Goal: Task Accomplishment & Management: Complete application form

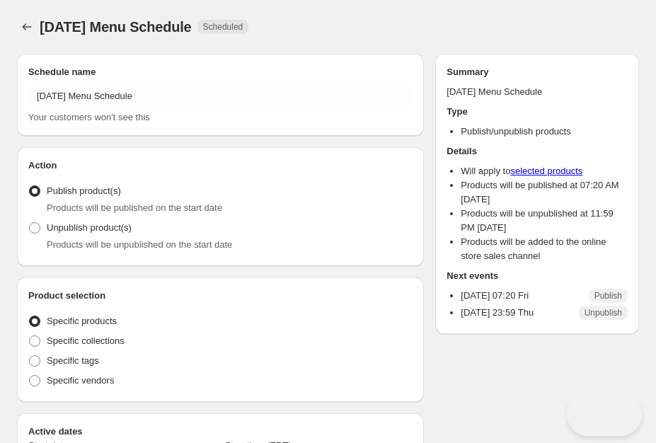
radio input "true"
checkbox input "true"
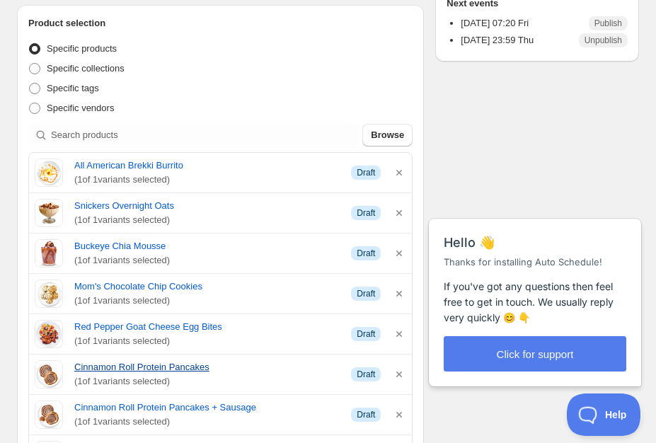
scroll to position [170, 0]
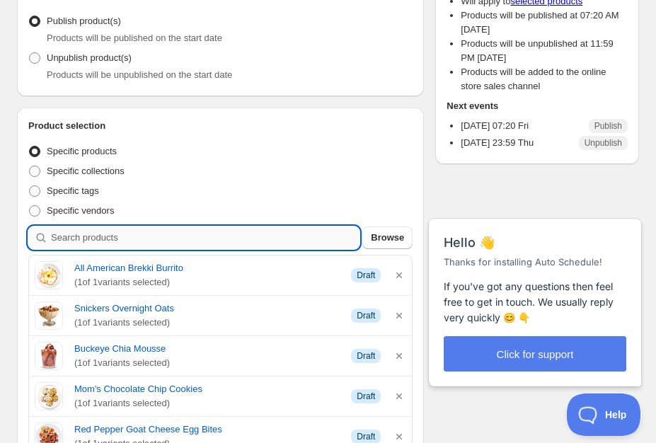
click at [216, 248] on input "search" at bounding box center [205, 237] width 308 height 23
type input "I"
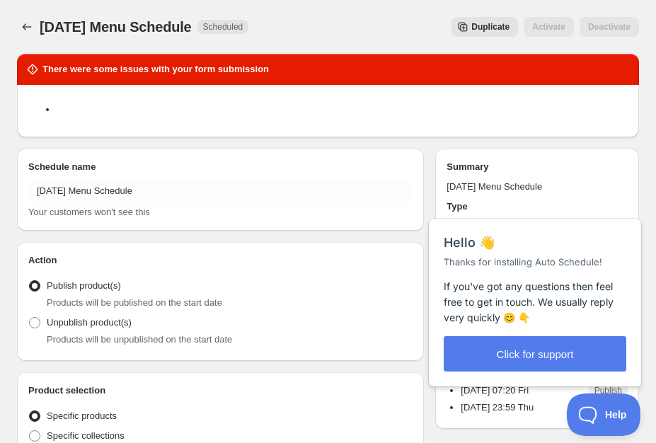
scroll to position [0, 0]
click at [490, 29] on span "Duplicate" at bounding box center [490, 26] width 38 height 11
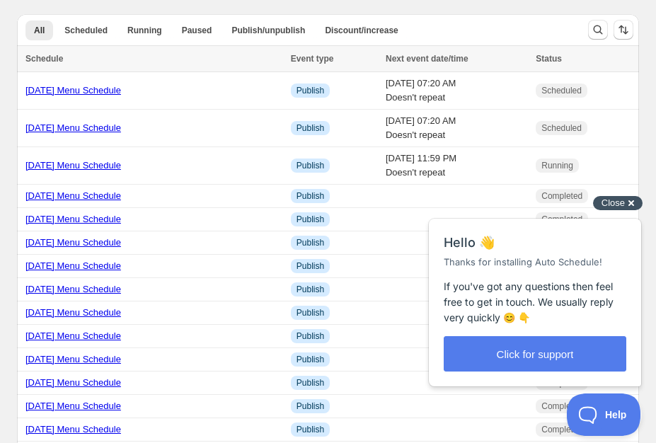
click at [620, 202] on span "Close" at bounding box center [612, 202] width 23 height 11
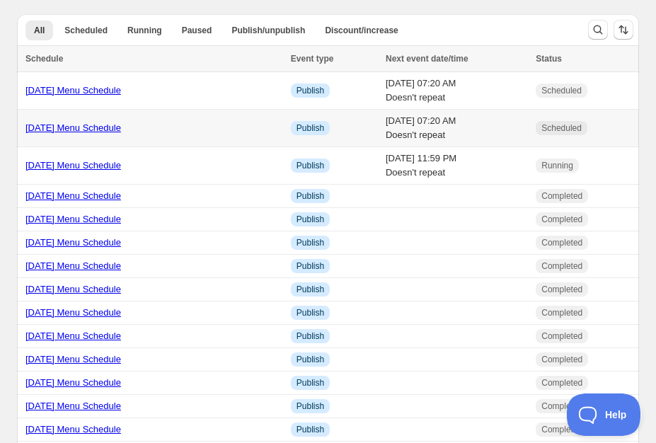
click at [62, 130] on link "8/15/25 Menu Schedule" at bounding box center [72, 127] width 95 height 11
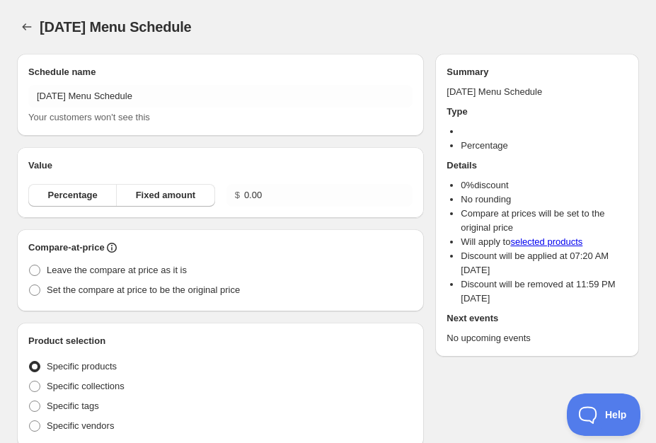
radio input "true"
checkbox input "true"
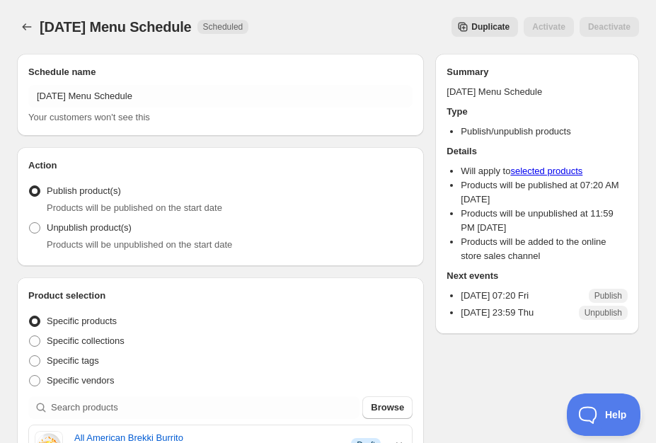
click at [336, 16] on div "8/15/25 Menu Schedule. This page is ready 8/15/25 Menu Schedule Scheduled Dupli…" at bounding box center [328, 27] width 622 height 54
click at [487, 28] on span "Duplicate" at bounding box center [490, 26] width 38 height 11
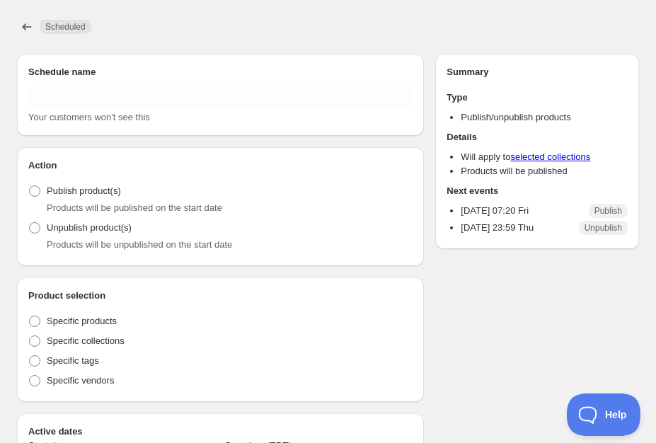
type input "Copy of 8/15/25 Menu Schedule"
type input "2025-08-15"
type input "07:20"
radio input "true"
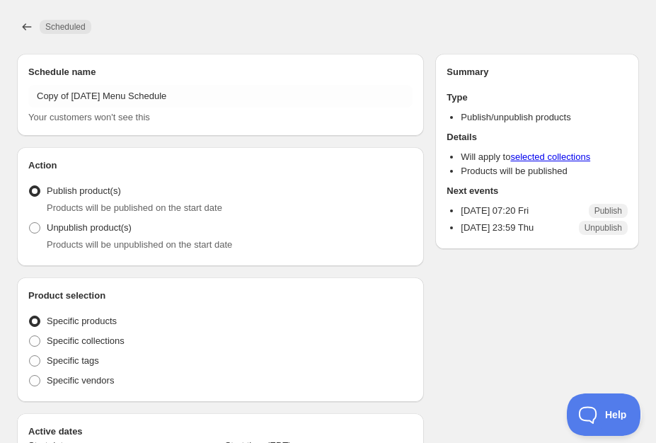
checkbox input "true"
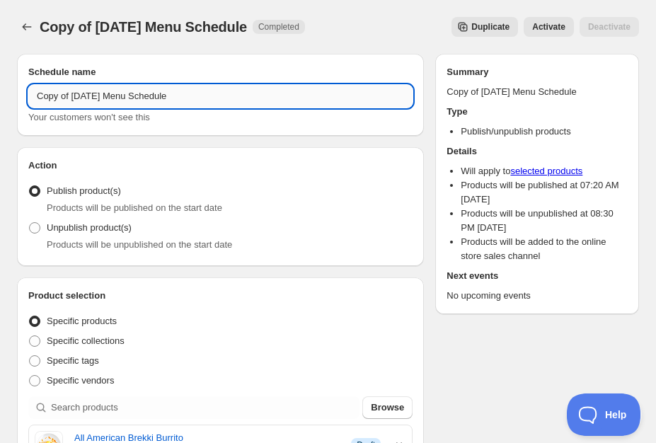
drag, startPoint x: 55, startPoint y: 95, endPoint x: 97, endPoint y: 94, distance: 41.8
click at [54, 95] on input "Copy of 8/15/25 Menu Schedule" at bounding box center [220, 96] width 384 height 23
click at [102, 94] on input "Copy of 8/15/25 Menu Schedule" at bounding box center [220, 96] width 384 height 23
drag, startPoint x: 109, startPoint y: 93, endPoint x: 191, endPoint y: 94, distance: 82.1
click at [191, 94] on input "Copy of 8/15/25 Menu Schedule" at bounding box center [220, 96] width 384 height 23
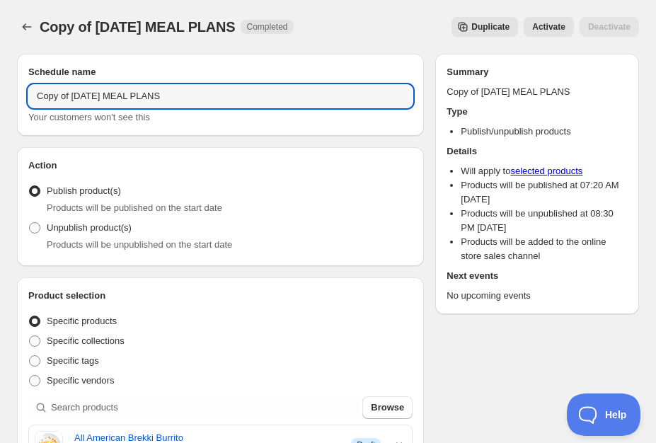
drag, startPoint x: 71, startPoint y: 95, endPoint x: 7, endPoint y: 85, distance: 64.5
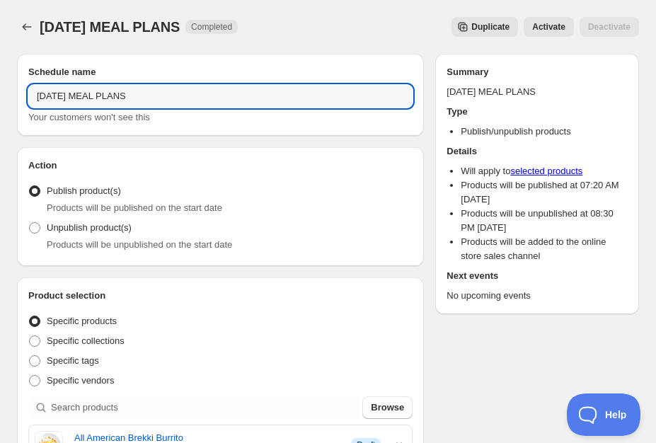
type input "8/15/25 MEAL PLANS"
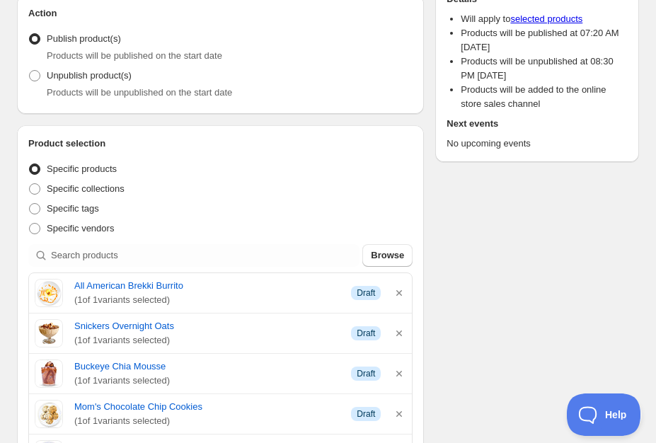
scroll to position [175, 0]
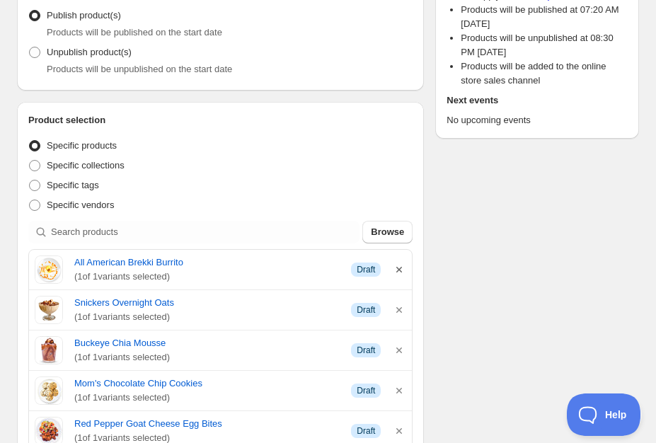
click at [400, 270] on icon "button" at bounding box center [399, 270] width 6 height 6
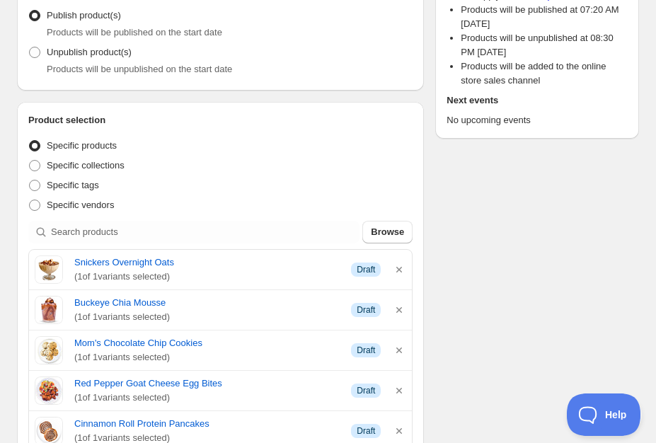
click at [400, 270] on icon "button" at bounding box center [399, 270] width 6 height 6
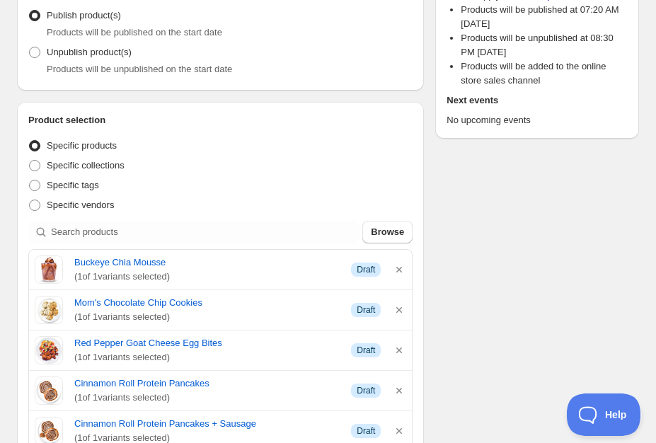
click at [399, 262] on icon "button" at bounding box center [399, 269] width 14 height 14
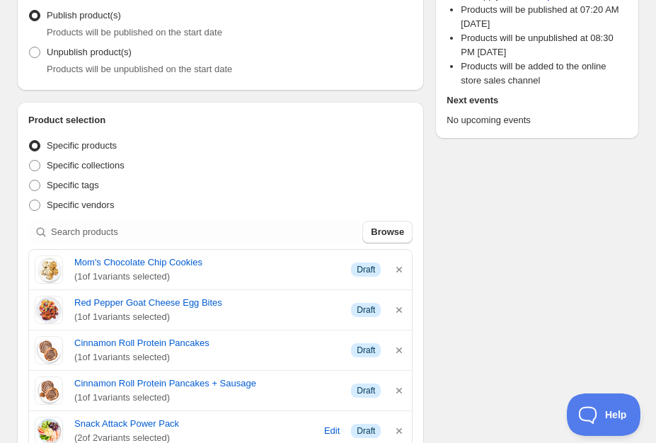
scroll to position [330, 0]
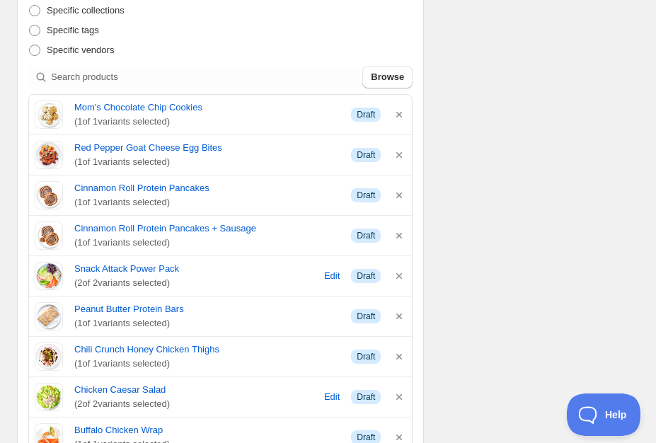
click at [399, 84] on span "Browse" at bounding box center [387, 77] width 33 height 14
click at [400, 115] on icon "button" at bounding box center [399, 115] width 14 height 14
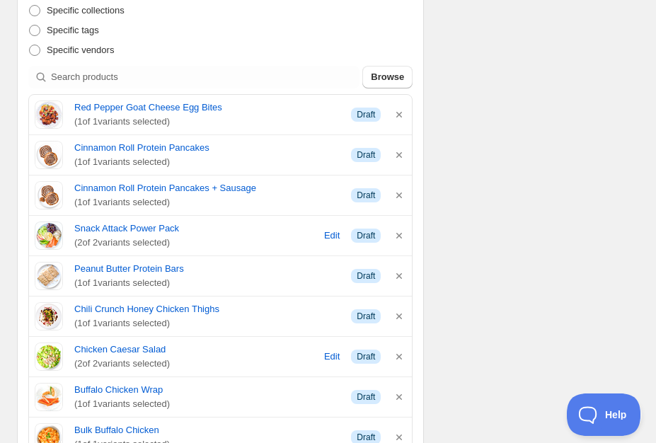
click at [400, 309] on icon "button" at bounding box center [399, 316] width 14 height 14
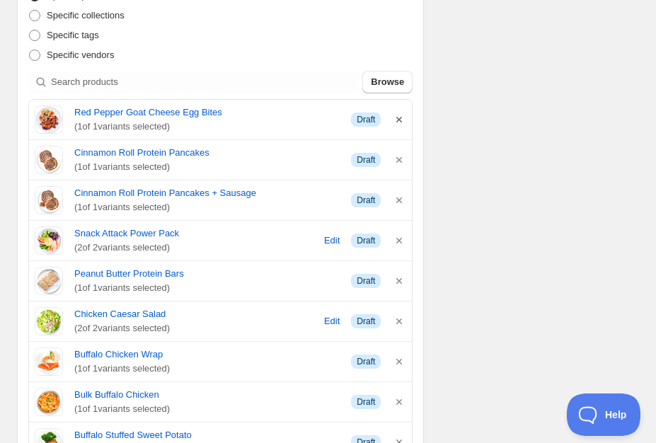
click at [401, 115] on icon "button" at bounding box center [399, 119] width 14 height 14
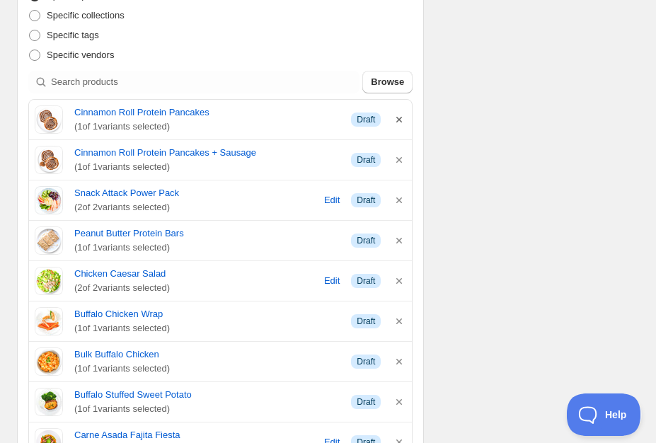
drag, startPoint x: 401, startPoint y: 115, endPoint x: 398, endPoint y: 123, distance: 8.3
click at [400, 113] on div "Cinnamon Roll Protein Pancakes ( 1 of 1 variants selected) Info Draft" at bounding box center [220, 119] width 371 height 28
click at [398, 123] on icon "button" at bounding box center [399, 119] width 14 height 14
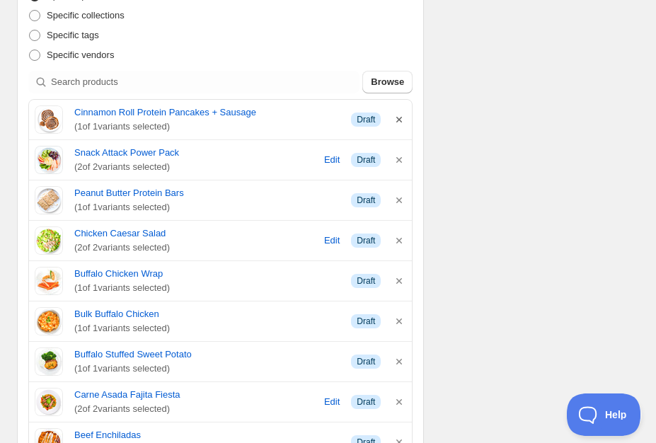
scroll to position [371, 0]
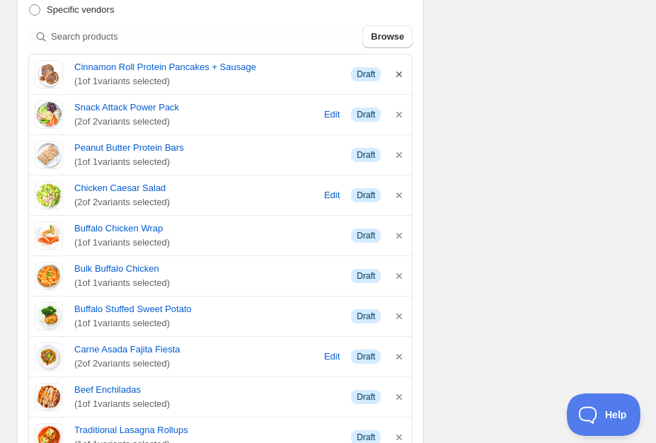
click at [400, 121] on icon "button" at bounding box center [399, 115] width 14 height 14
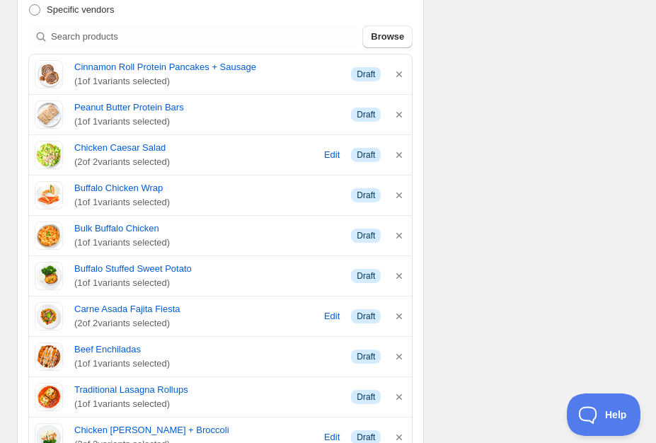
scroll to position [1082, 0]
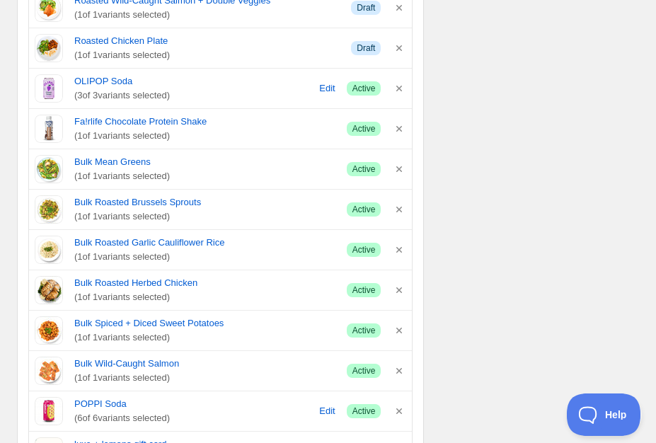
click at [400, 115] on div "Fa!rlife Chocolate Protein Shake ( 1 of 1 variants selected) Success Active" at bounding box center [220, 129] width 383 height 40
click at [401, 75] on div "OLIPOP Soda ( 3 of 3 variants selected) Edit Success Active" at bounding box center [220, 89] width 383 height 40
click at [399, 50] on icon "button" at bounding box center [399, 48] width 6 height 6
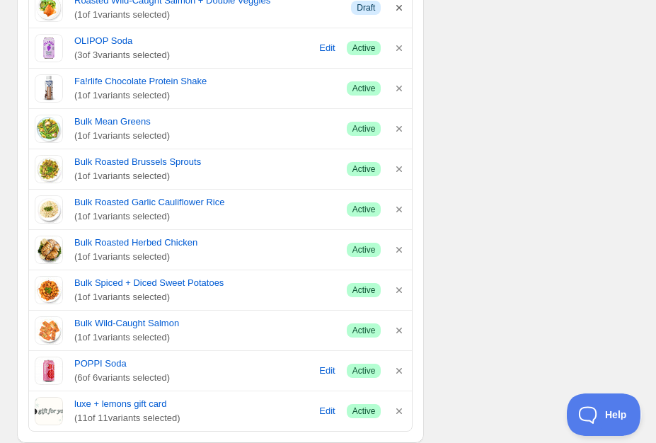
click at [400, 8] on icon "button" at bounding box center [399, 8] width 6 height 6
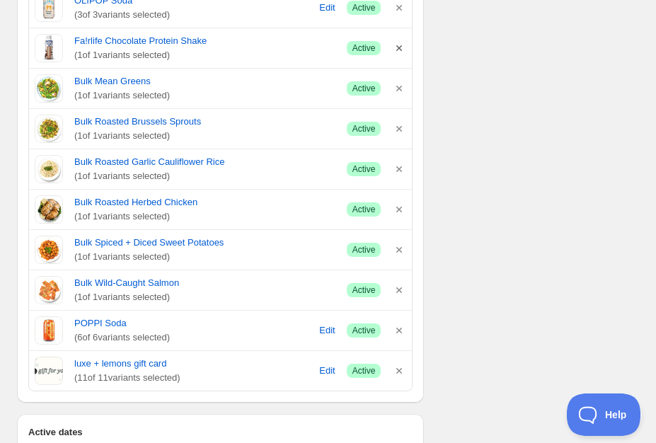
click at [399, 49] on icon "button" at bounding box center [399, 48] width 6 height 6
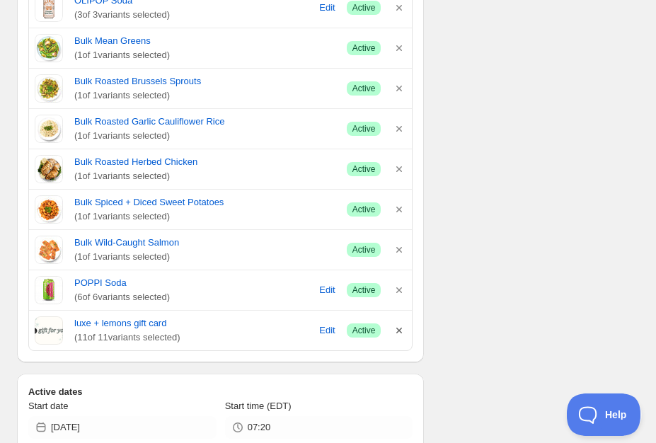
click at [398, 332] on icon "button" at bounding box center [399, 330] width 6 height 6
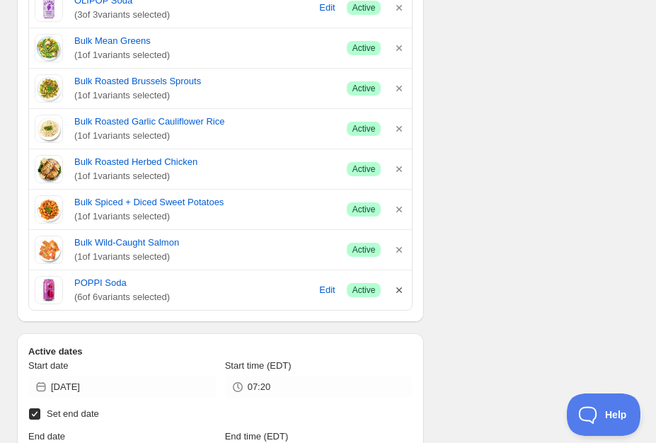
click at [401, 291] on icon "button" at bounding box center [399, 290] width 14 height 14
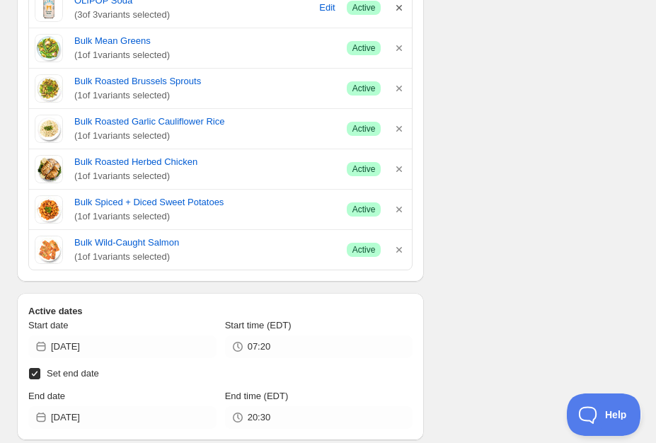
click at [401, 8] on icon "button" at bounding box center [399, 8] width 14 height 14
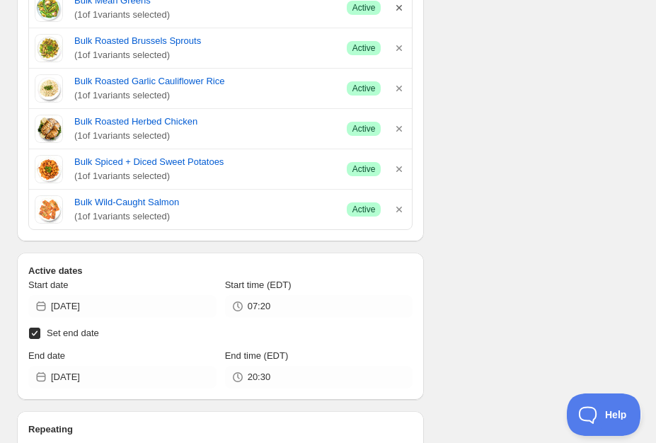
click at [401, 8] on icon "button" at bounding box center [399, 8] width 6 height 6
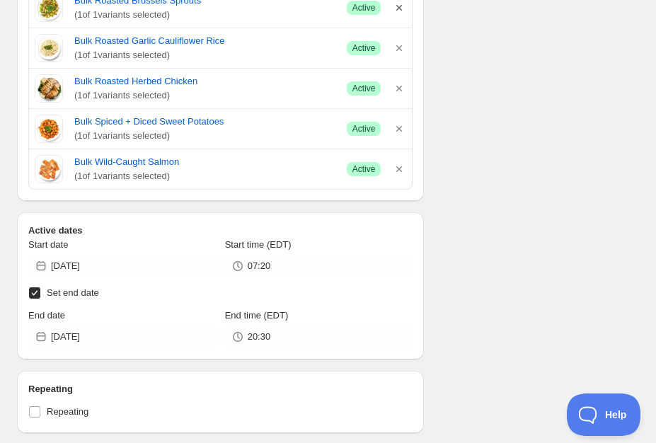
click at [402, 7] on icon "button" at bounding box center [399, 8] width 6 height 6
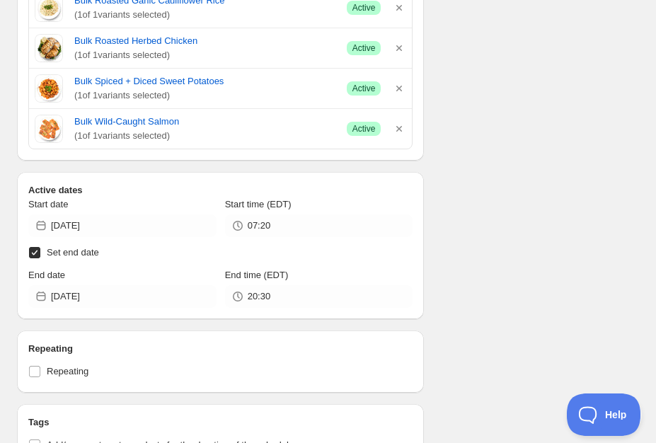
click at [402, 7] on icon "button" at bounding box center [399, 8] width 6 height 6
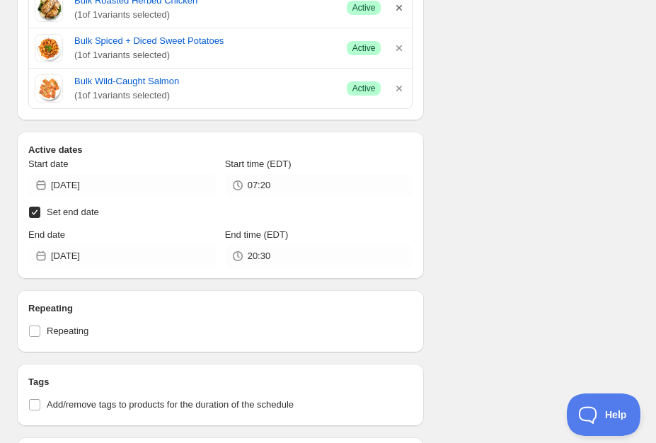
click at [398, 8] on icon "button" at bounding box center [399, 8] width 6 height 6
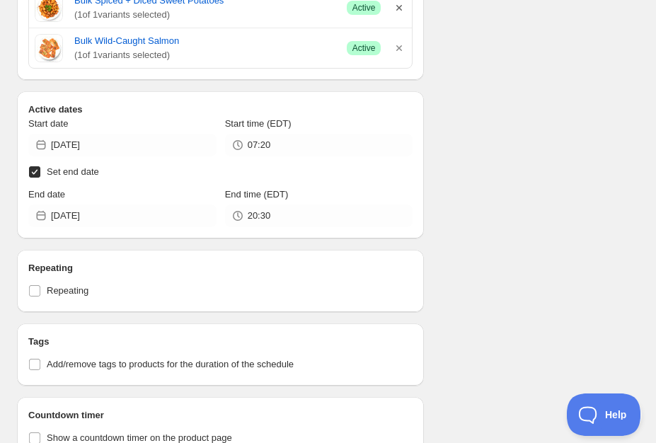
click at [398, 8] on icon "button" at bounding box center [399, 8] width 6 height 6
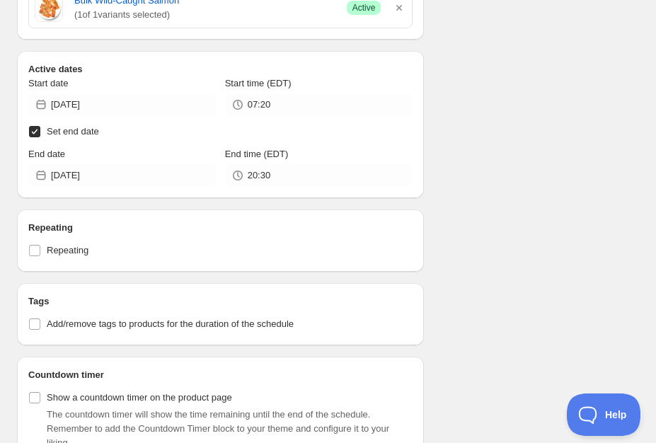
click at [400, 1] on div "Bulk Wild-Caught Salmon ( 1 of 1 variants selected) Success Active" at bounding box center [220, 8] width 371 height 28
click at [400, 8] on icon "button" at bounding box center [399, 8] width 6 height 6
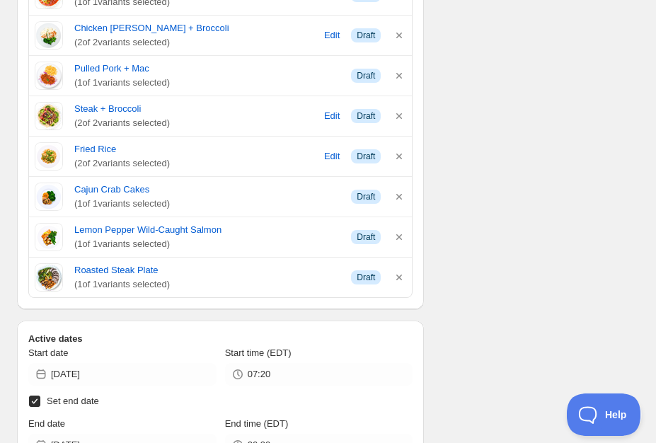
scroll to position [679, 0]
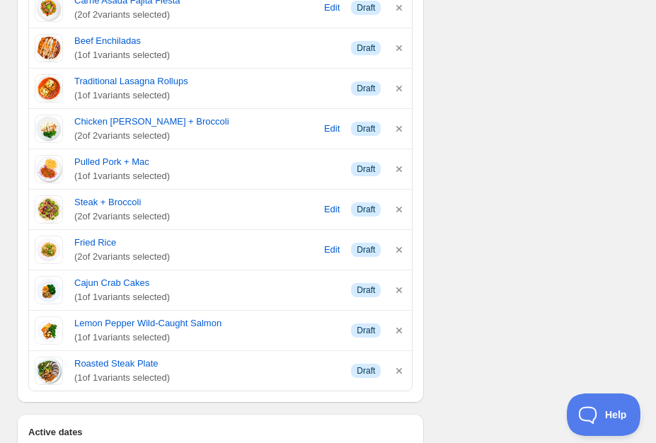
click at [399, 40] on div "Beef Enchiladas ( 1 of 1 variants selected) Info Draft" at bounding box center [220, 48] width 371 height 28
click at [399, 16] on div "Carne Asada Fajita Fiesta ( 2 of 2 variants selected) Edit Info Draft" at bounding box center [220, 8] width 371 height 28
click at [399, 8] on icon "button" at bounding box center [399, 8] width 14 height 14
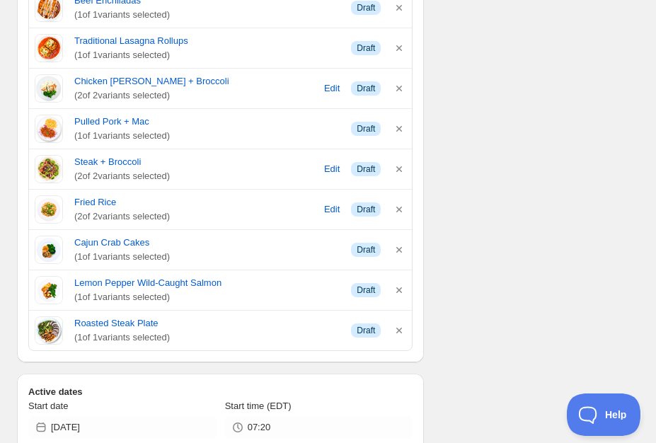
click at [399, 8] on icon "button" at bounding box center [399, 8] width 14 height 14
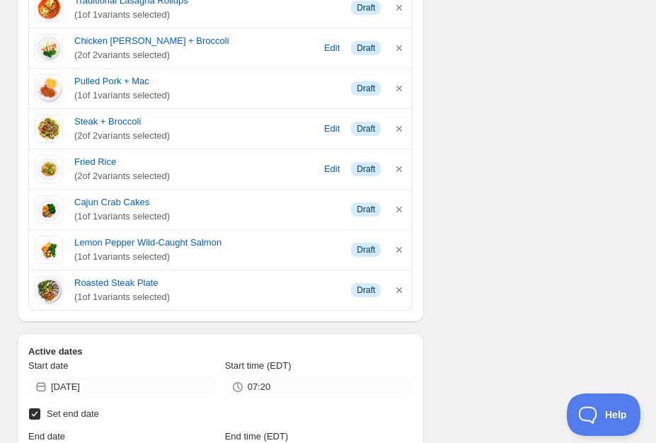
click at [399, 8] on icon "button" at bounding box center [399, 8] width 14 height 14
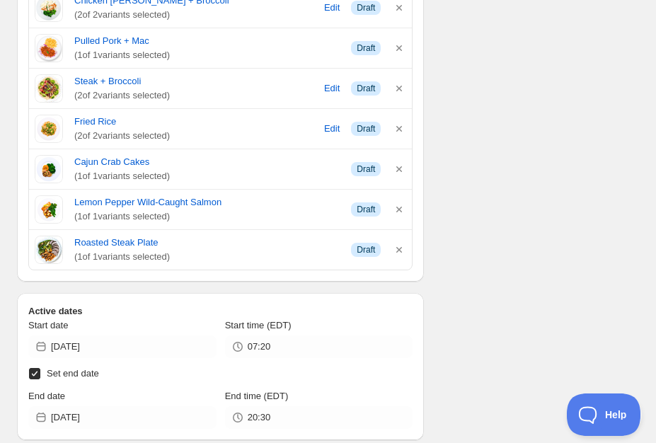
click at [399, 8] on icon "button" at bounding box center [399, 8] width 14 height 14
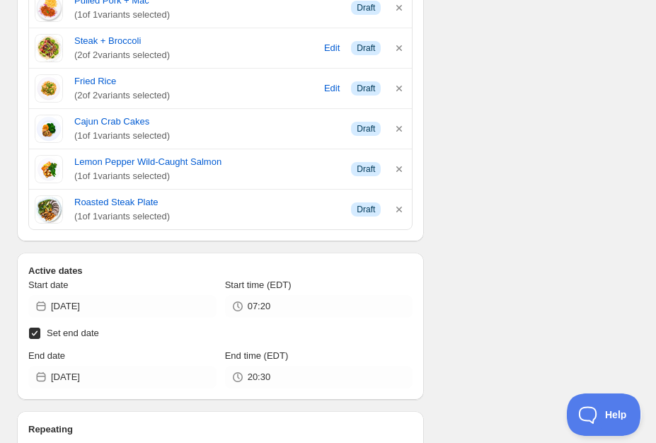
click at [399, 8] on icon "button" at bounding box center [399, 8] width 14 height 14
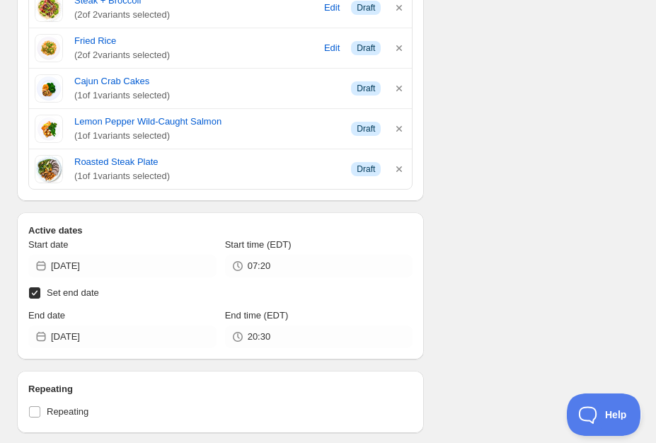
click at [399, 8] on icon "button" at bounding box center [399, 8] width 14 height 14
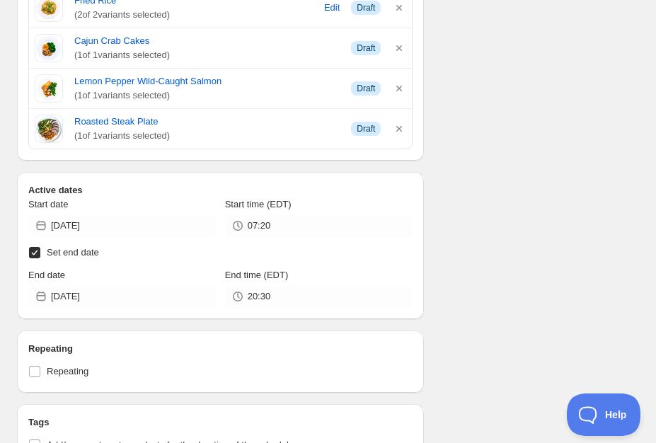
click at [399, 8] on icon "button" at bounding box center [399, 8] width 14 height 14
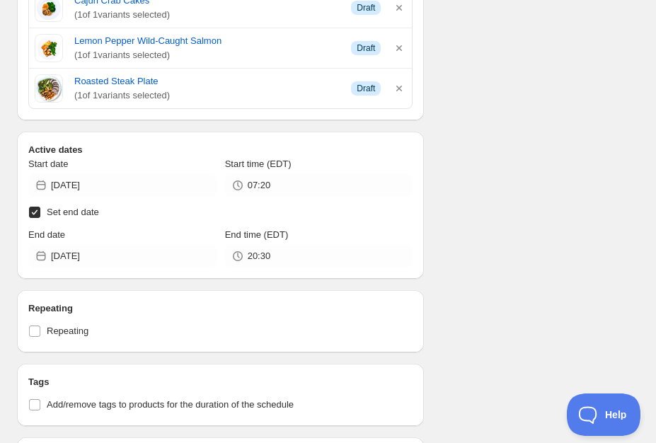
click at [399, 8] on icon "button" at bounding box center [399, 8] width 14 height 14
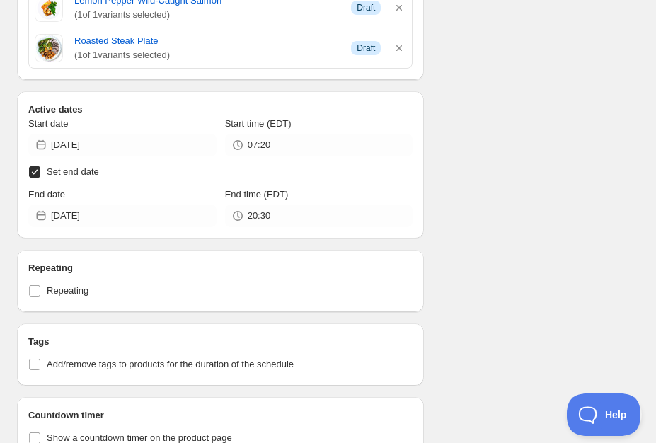
click at [399, 8] on icon "button" at bounding box center [399, 8] width 14 height 14
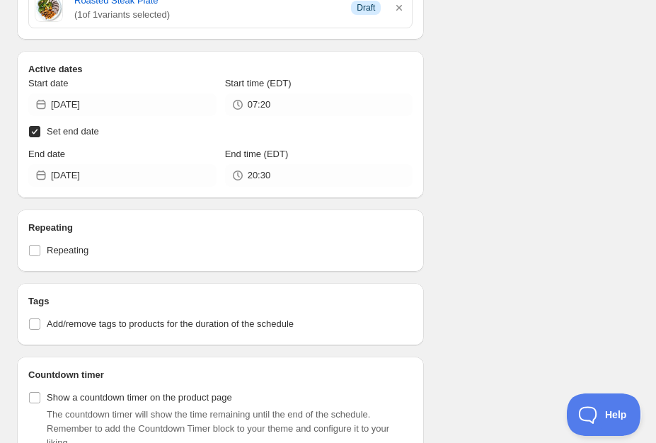
click at [399, 8] on icon "button" at bounding box center [399, 8] width 14 height 14
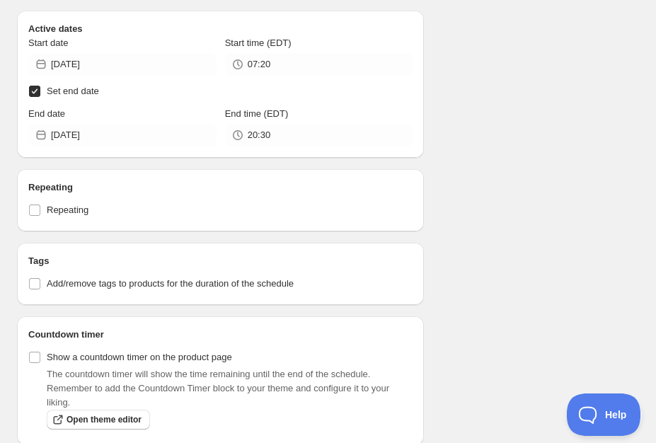
scroll to position [279, 0]
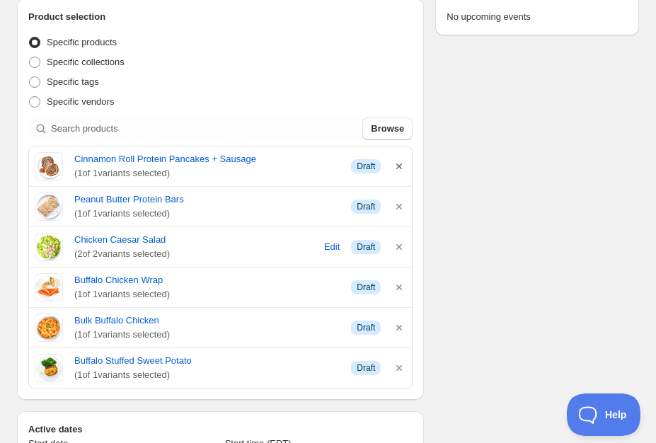
click at [396, 167] on icon "button" at bounding box center [399, 166] width 14 height 14
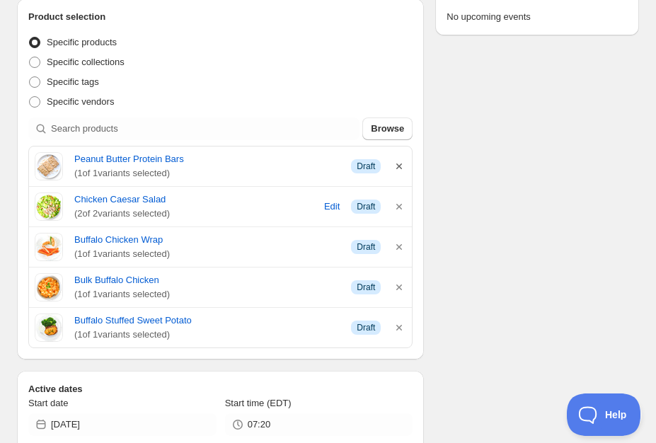
click at [401, 168] on icon "button" at bounding box center [399, 166] width 14 height 14
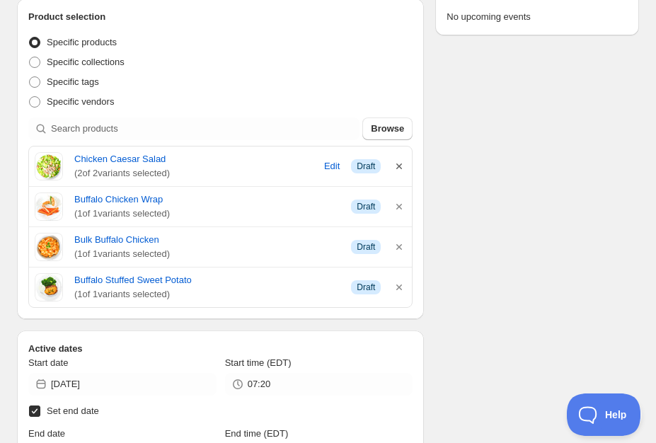
click at [400, 166] on icon "button" at bounding box center [399, 166] width 14 height 14
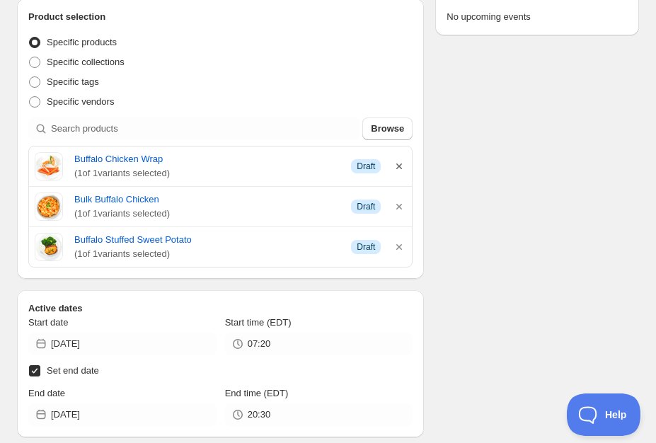
click at [400, 166] on icon "button" at bounding box center [399, 166] width 14 height 14
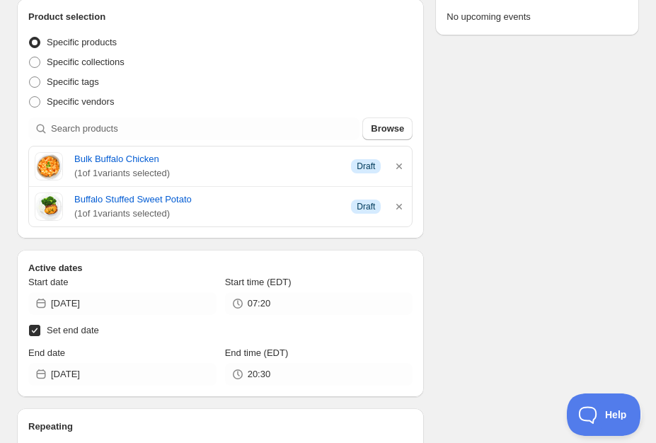
click at [400, 166] on icon "button" at bounding box center [399, 166] width 14 height 14
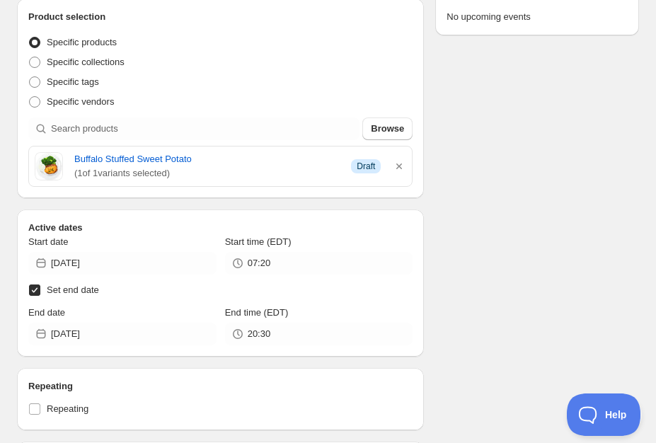
click at [400, 166] on icon "button" at bounding box center [399, 166] width 14 height 14
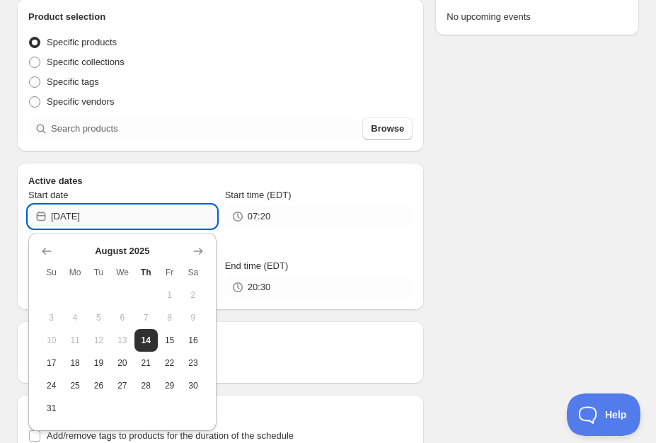
click at [141, 213] on input "2025-08-15" at bounding box center [134, 216] width 166 height 23
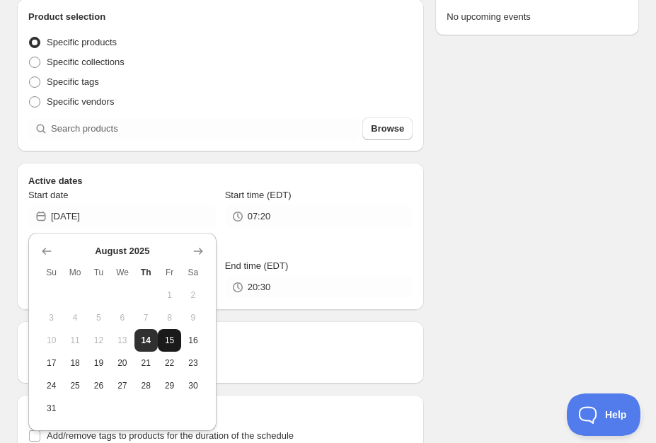
click at [171, 344] on span "15" at bounding box center [169, 340] width 12 height 11
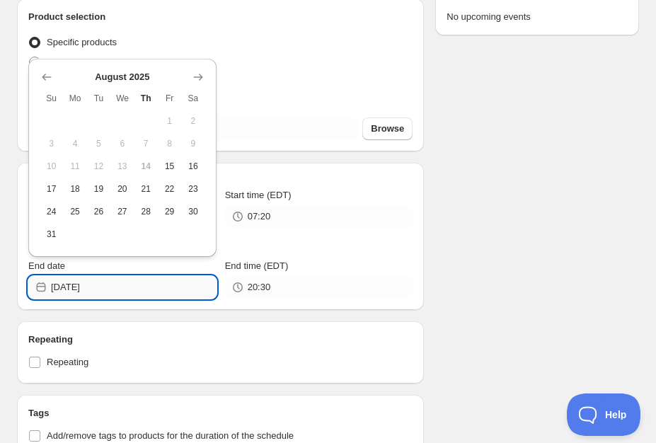
click at [115, 285] on input "2025-08-14" at bounding box center [134, 287] width 166 height 23
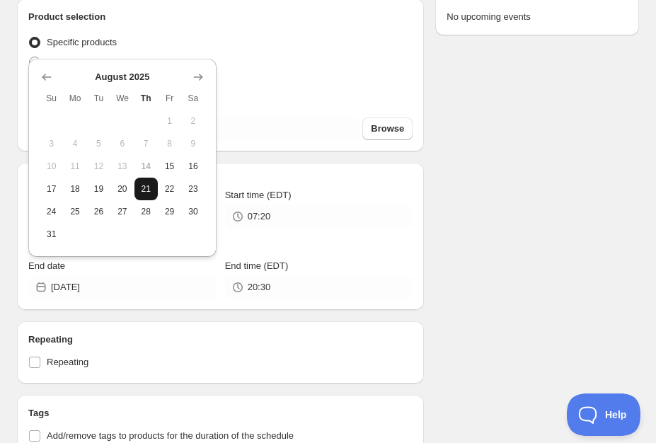
click at [149, 191] on span "21" at bounding box center [146, 188] width 12 height 11
type input "2025-08-21"
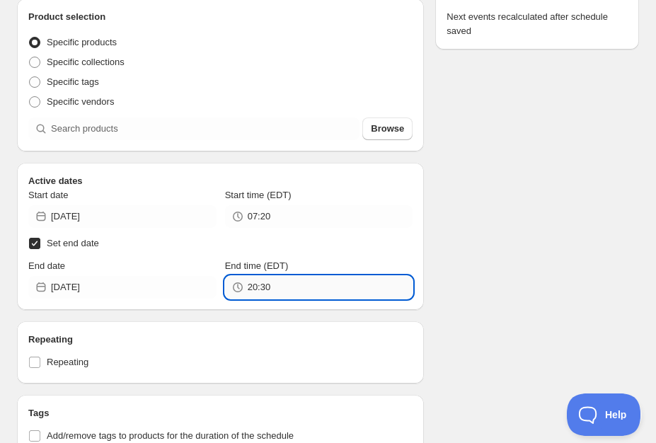
click at [289, 289] on input "20:30" at bounding box center [331, 287] width 166 height 23
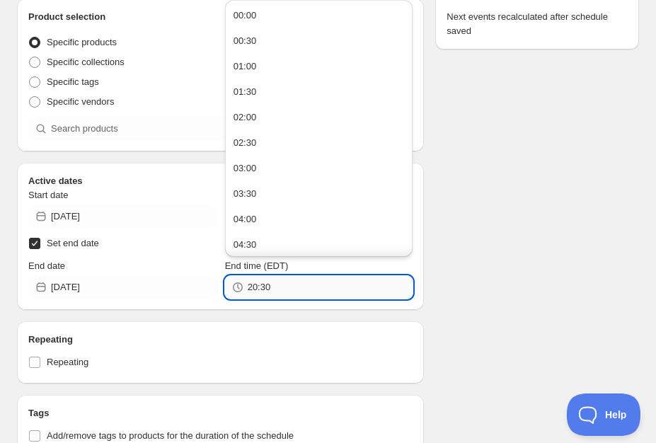
click at [289, 289] on input "20:30" at bounding box center [331, 287] width 166 height 23
type input "23:59"
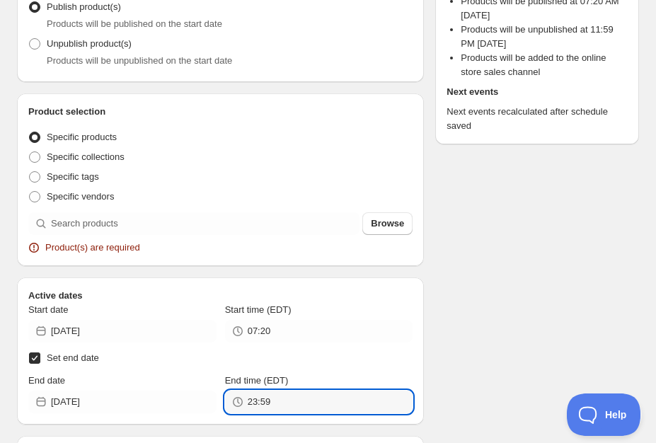
click at [461, 238] on div "There were some issues with your form submission Product(s) are required Schedu…" at bounding box center [322, 370] width 633 height 1212
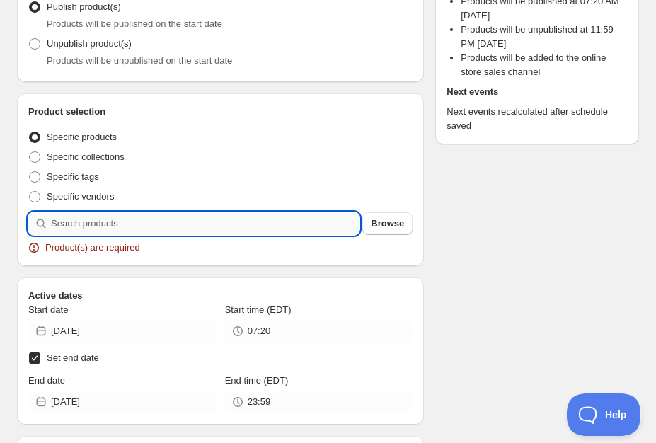
click at [306, 228] on input "search" at bounding box center [205, 223] width 308 height 23
type input "I"
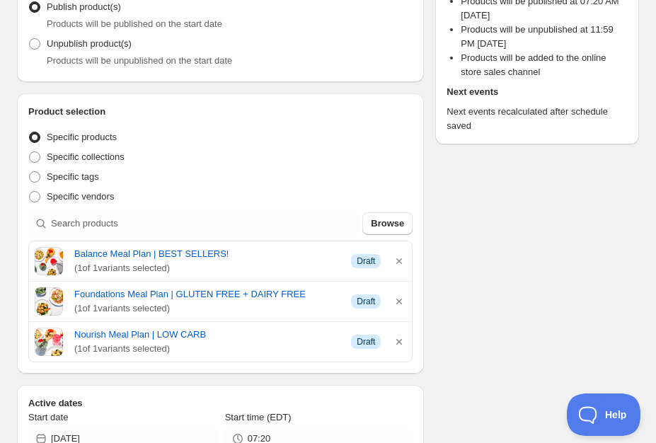
click at [457, 255] on div "There were some issues with your form submission Product(s) are required Schedu…" at bounding box center [322, 424] width 633 height 1320
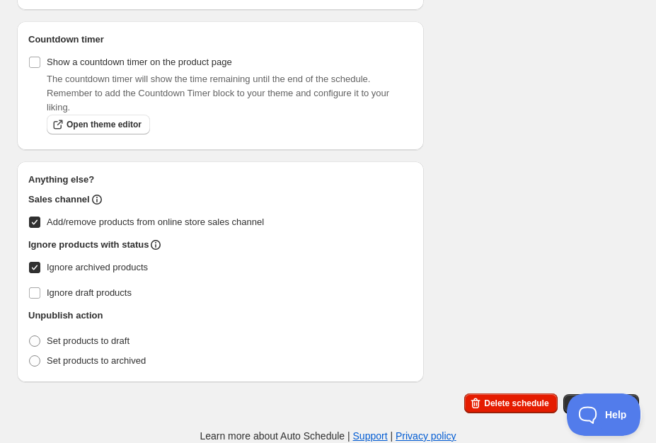
scroll to position [948, 0]
click at [129, 339] on span "Set products to draft" at bounding box center [88, 340] width 83 height 11
click at [30, 336] on input "Set products to draft" at bounding box center [29, 335] width 1 height 1
radio input "true"
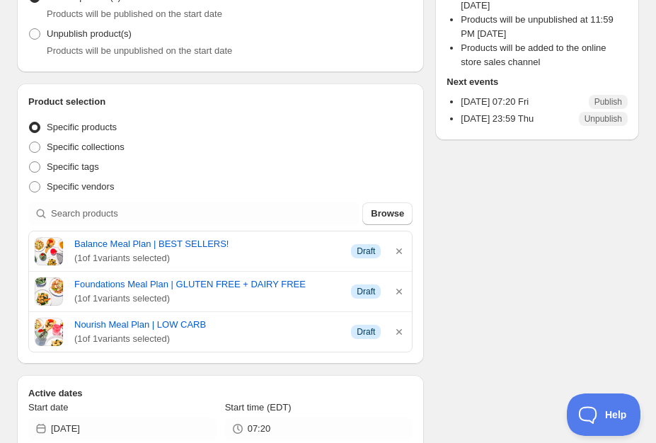
scroll to position [197, 0]
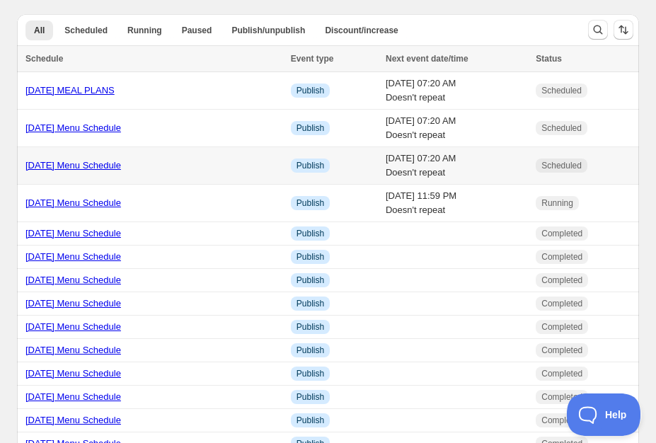
click at [50, 163] on link "8/15/25 Menu Schedule" at bounding box center [72, 165] width 95 height 11
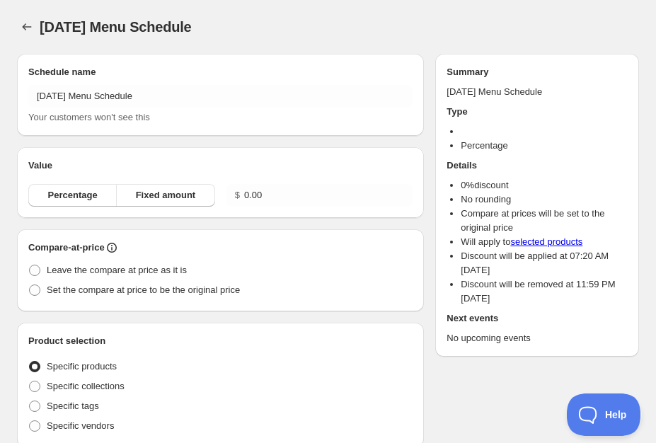
radio input "true"
checkbox input "true"
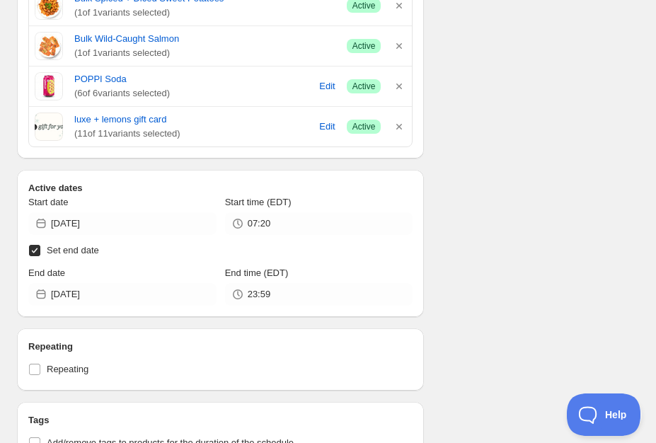
scroll to position [1730, 0]
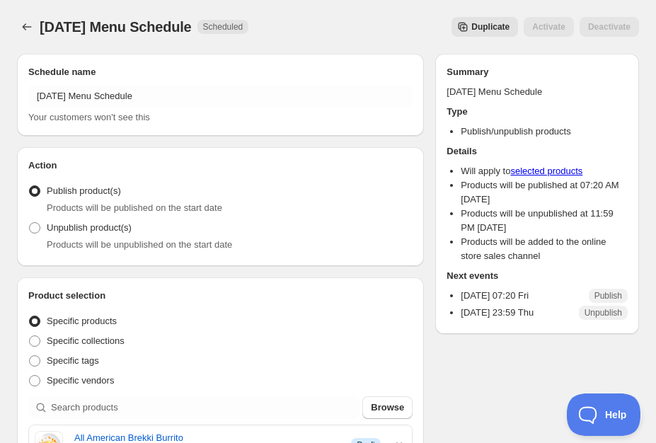
scroll to position [0, 0]
click at [28, 23] on icon "Schedules" at bounding box center [27, 27] width 14 height 14
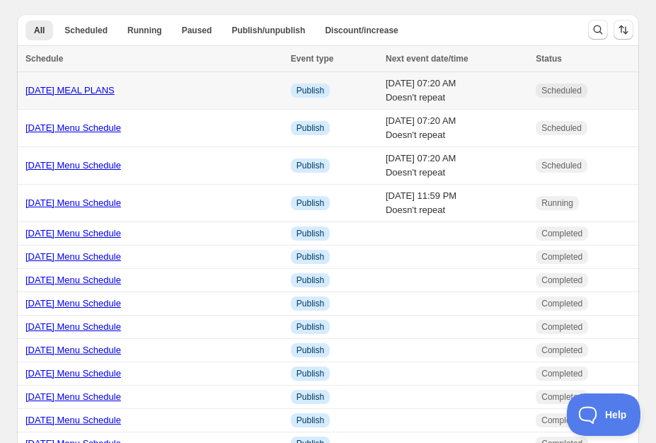
click at [76, 93] on link "8/15/25 MEAL PLANS" at bounding box center [69, 90] width 89 height 11
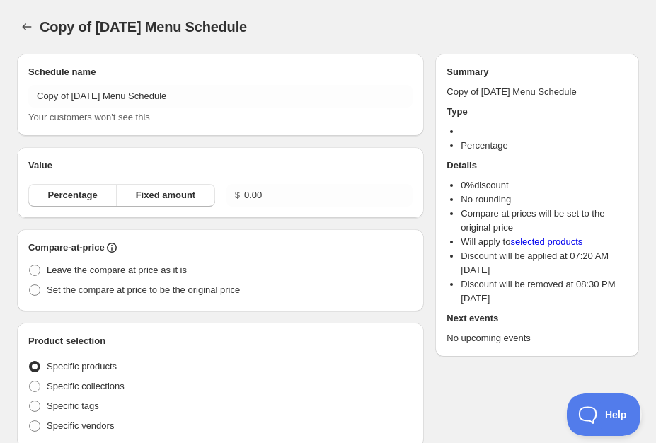
type input "8/15/25 MEAL PLANS"
radio input "true"
checkbox input "true"
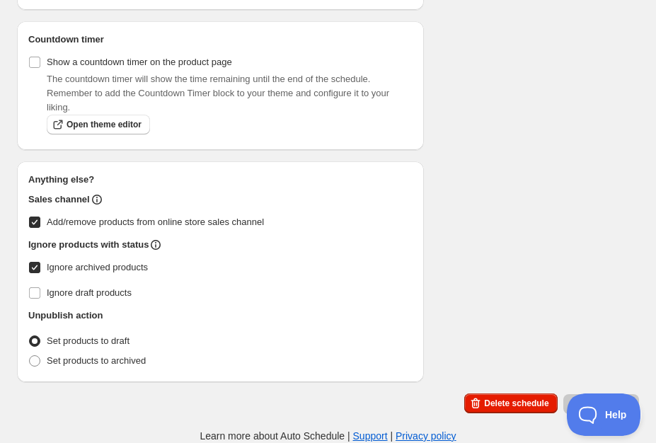
scroll to position [853, 0]
